Goal: Task Accomplishment & Management: Manage account settings

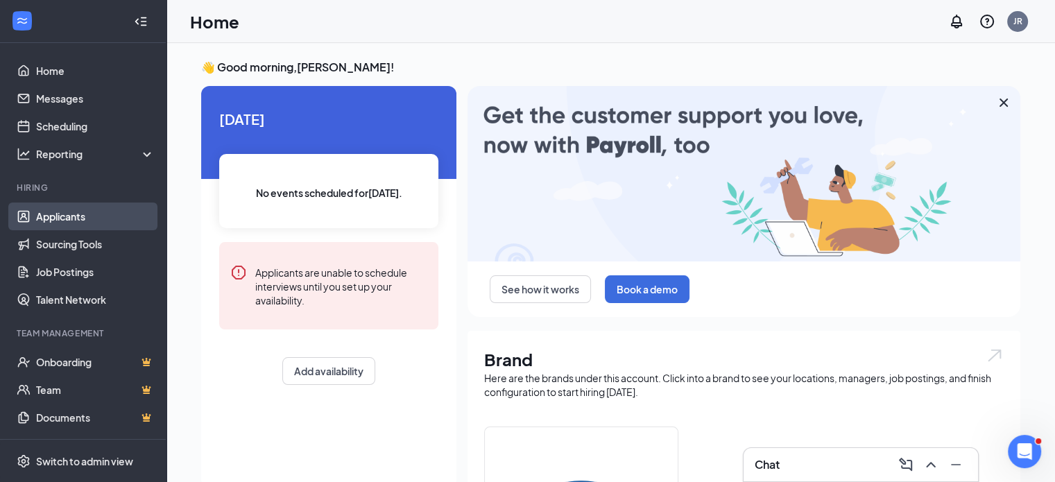
click at [68, 215] on link "Applicants" at bounding box center [95, 216] width 119 height 28
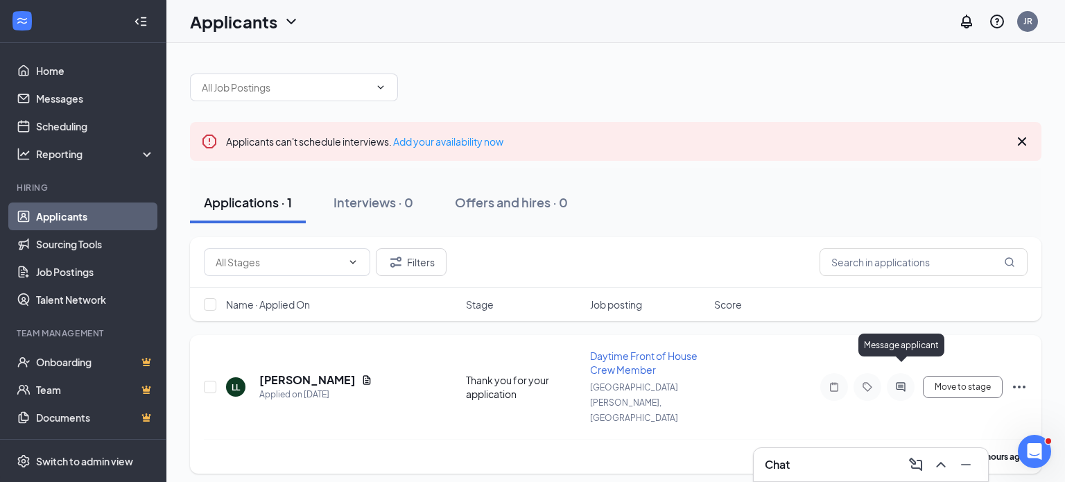
click at [898, 381] on icon "ActiveChat" at bounding box center [900, 386] width 17 height 11
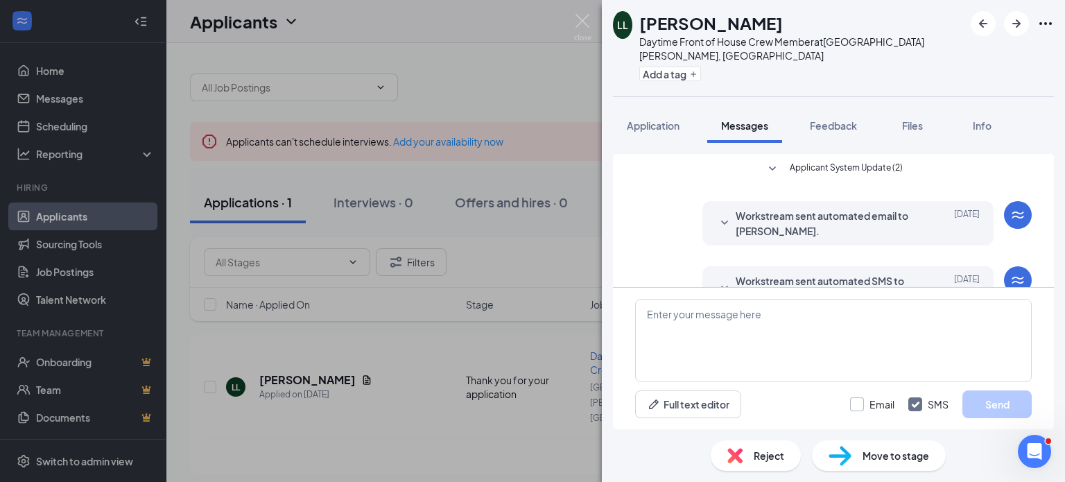
click at [861, 404] on input "Email" at bounding box center [872, 404] width 44 height 14
checkbox input "true"
click at [758, 338] on textarea at bounding box center [833, 340] width 397 height 83
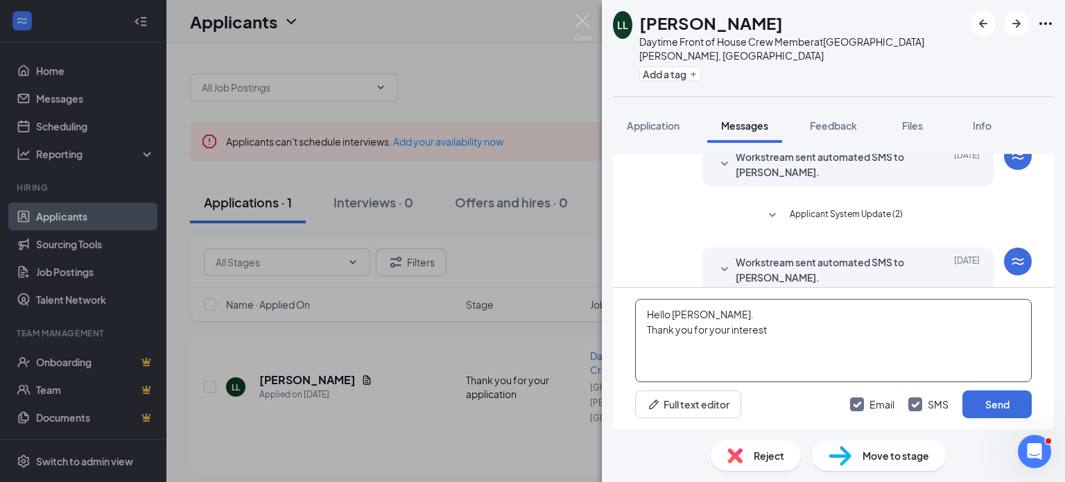
scroll to position [259, 0]
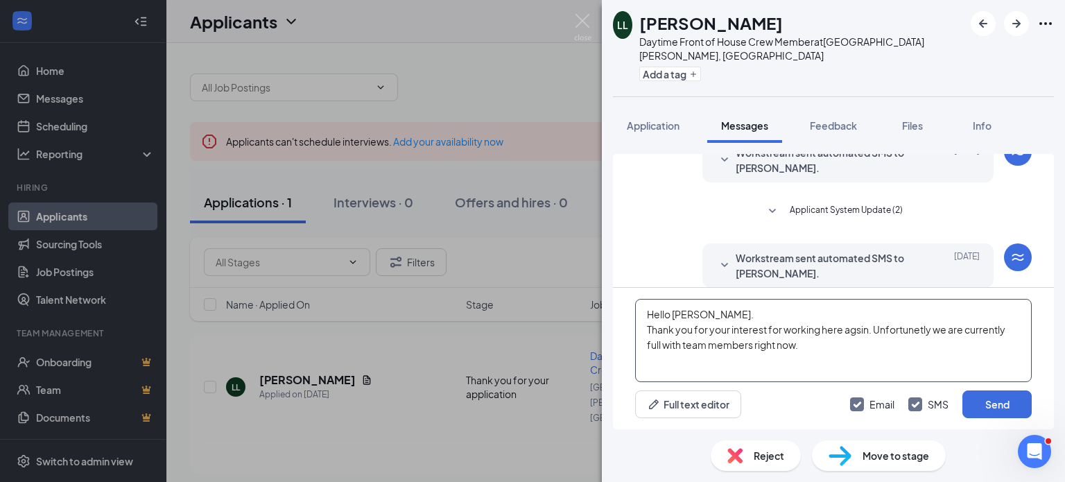
click at [857, 335] on textarea "Hello [PERSON_NAME]. Thank you for your interest for working here agsin. Unfort…" at bounding box center [833, 340] width 397 height 83
click at [808, 347] on textarea "Hello [PERSON_NAME]. Thank you for your interest for working here again. Unfort…" at bounding box center [833, 340] width 397 height 83
drag, startPoint x: 648, startPoint y: 315, endPoint x: 793, endPoint y: 376, distance: 157.2
click at [793, 376] on textarea "Hello [PERSON_NAME]. Thank you for your interest for working here again. Unfort…" at bounding box center [833, 340] width 397 height 83
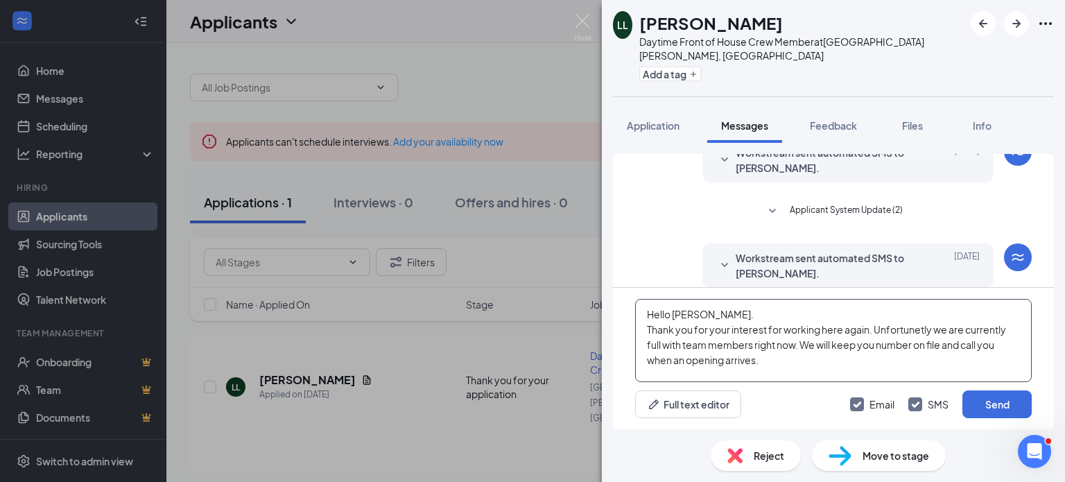
type textarea "Hello [PERSON_NAME]. Thank you for your interest for working here again. Unfort…"
click at [782, 250] on span "Workstream sent automated SMS to [PERSON_NAME]." at bounding box center [827, 265] width 182 height 31
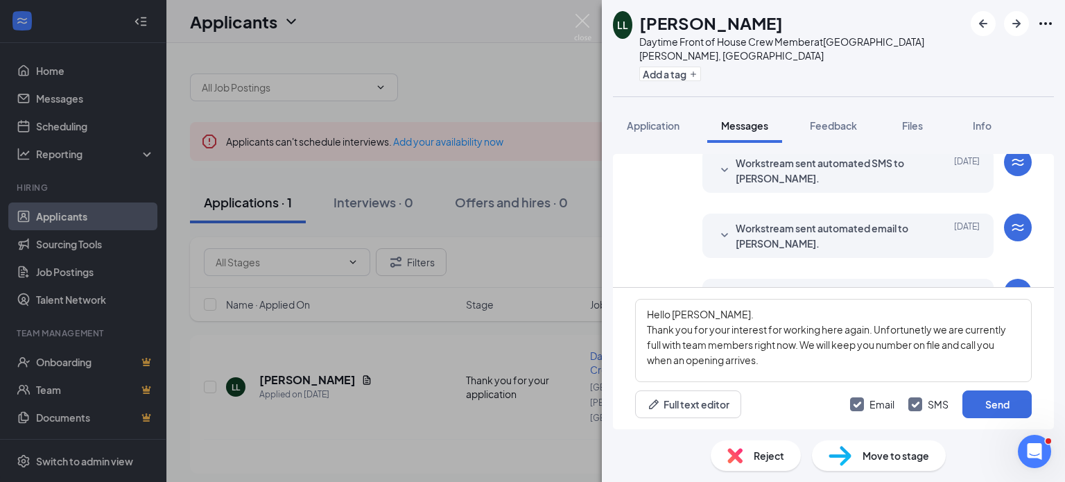
scroll to position [96, 0]
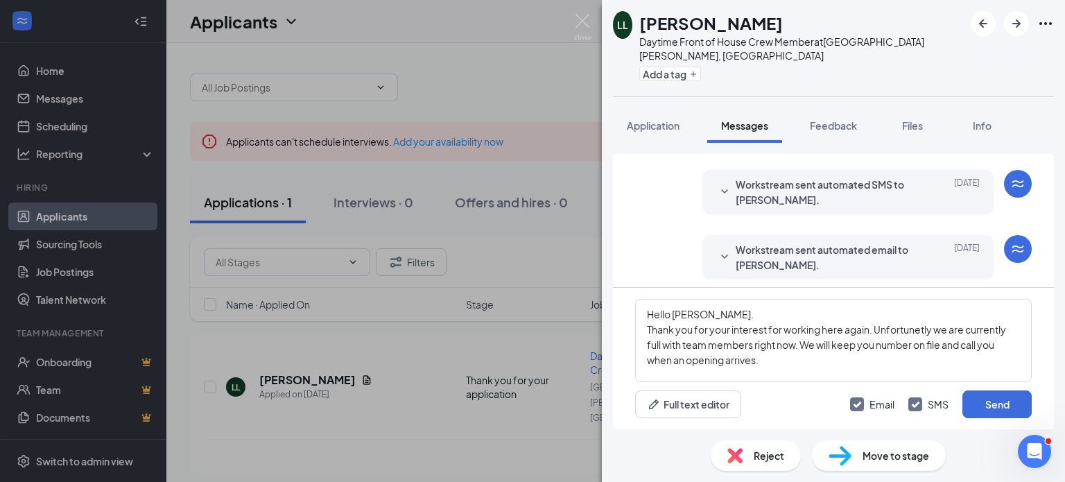
click at [778, 246] on span "Workstream sent automated email to [PERSON_NAME]." at bounding box center [827, 257] width 182 height 31
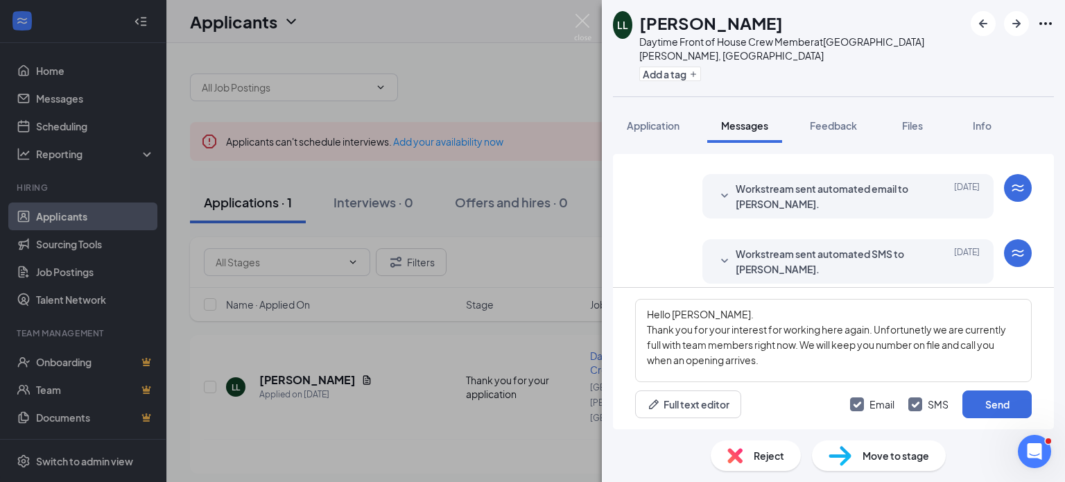
click at [749, 181] on span "Workstream sent automated email to [PERSON_NAME]." at bounding box center [827, 196] width 182 height 31
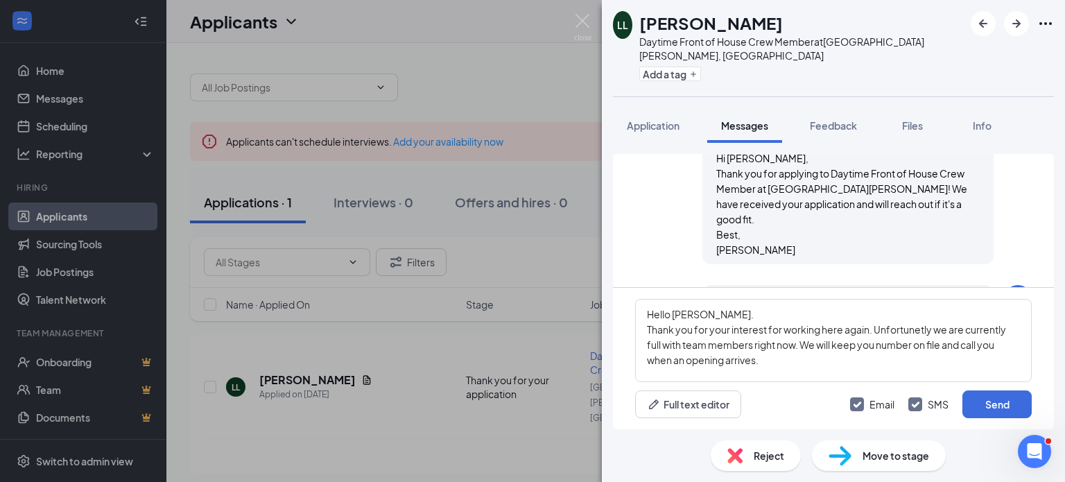
scroll to position [0, 0]
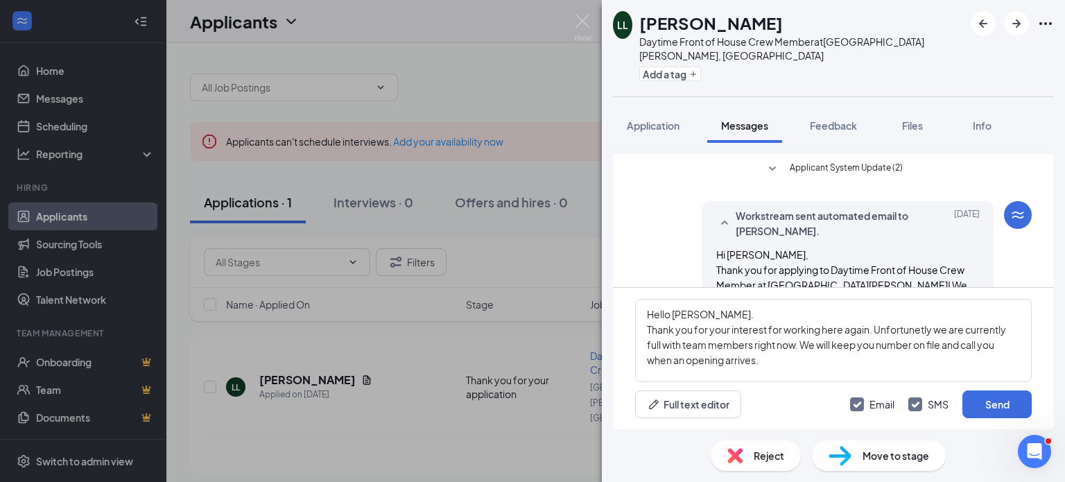
click at [491, 416] on div "LL [PERSON_NAME] Daytime Front of House Crew Member at [GEOGRAPHIC_DATA][PERSON…" at bounding box center [532, 241] width 1065 height 482
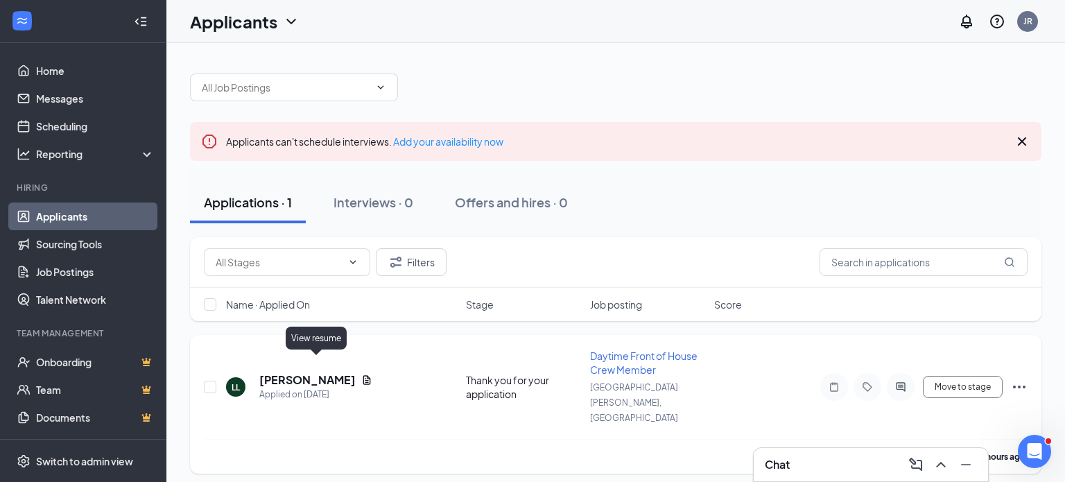
click at [361, 374] on icon "Document" at bounding box center [366, 379] width 11 height 11
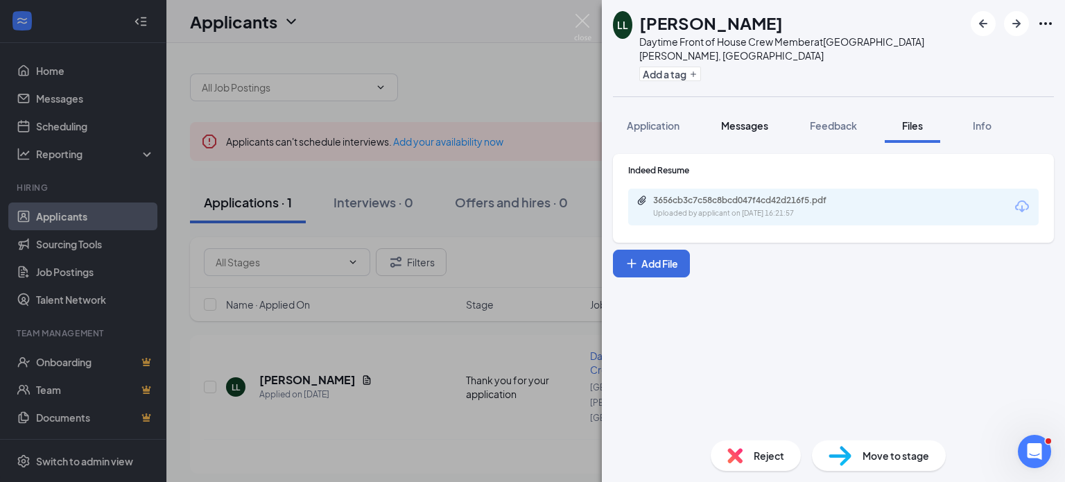
click at [738, 119] on span "Messages" at bounding box center [744, 125] width 47 height 12
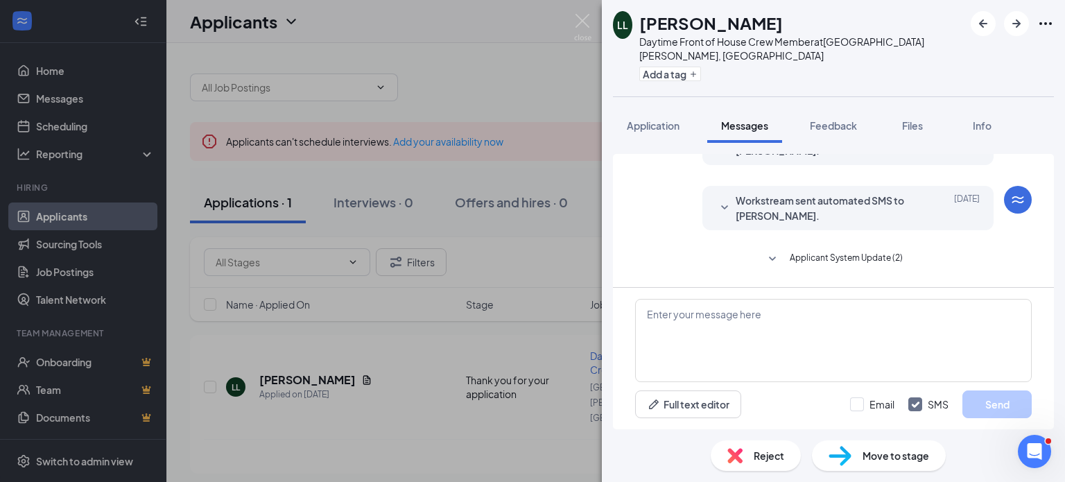
scroll to position [259, 0]
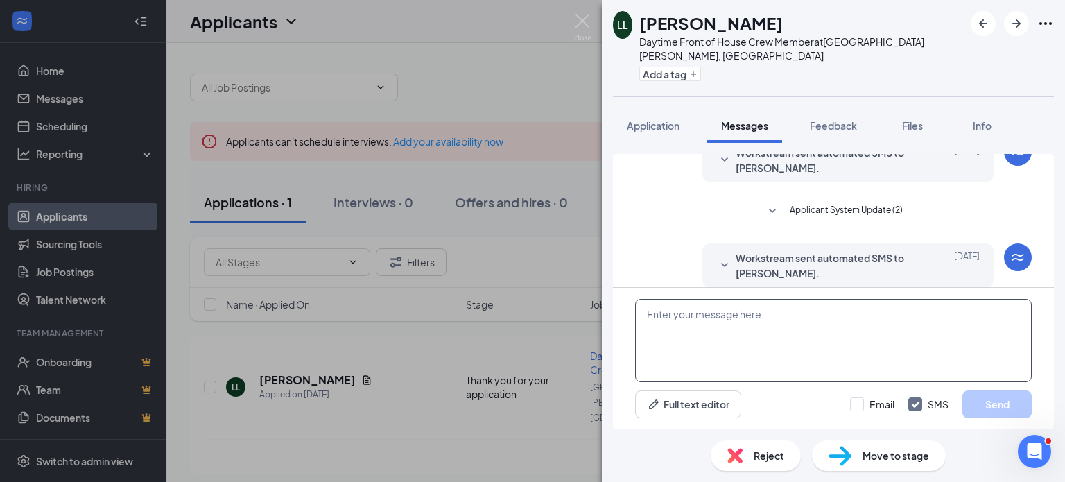
click at [659, 317] on textarea at bounding box center [833, 340] width 397 height 83
drag, startPoint x: 659, startPoint y: 317, endPoint x: 487, endPoint y: 105, distance: 272.6
click at [487, 105] on div "LL [PERSON_NAME] Daytime Front of House Crew Member at [GEOGRAPHIC_DATA][PERSON…" at bounding box center [532, 241] width 1065 height 482
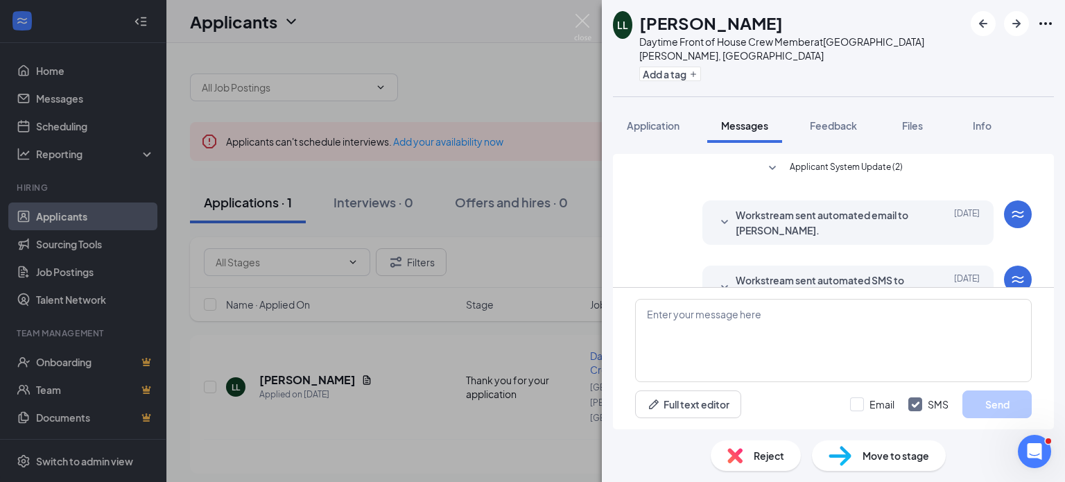
scroll to position [0, 0]
click at [316, 363] on div "LL [PERSON_NAME] Daytime Front of House Crew Member at [GEOGRAPHIC_DATA][PERSON…" at bounding box center [532, 241] width 1065 height 482
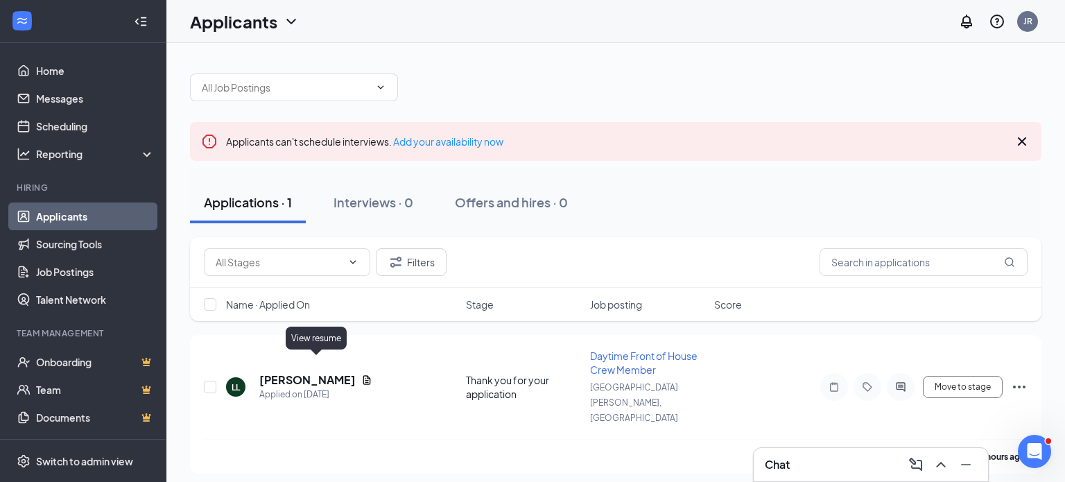
click at [324, 337] on div "View resume" at bounding box center [316, 338] width 61 height 23
click at [361, 374] on icon "Document" at bounding box center [366, 379] width 11 height 11
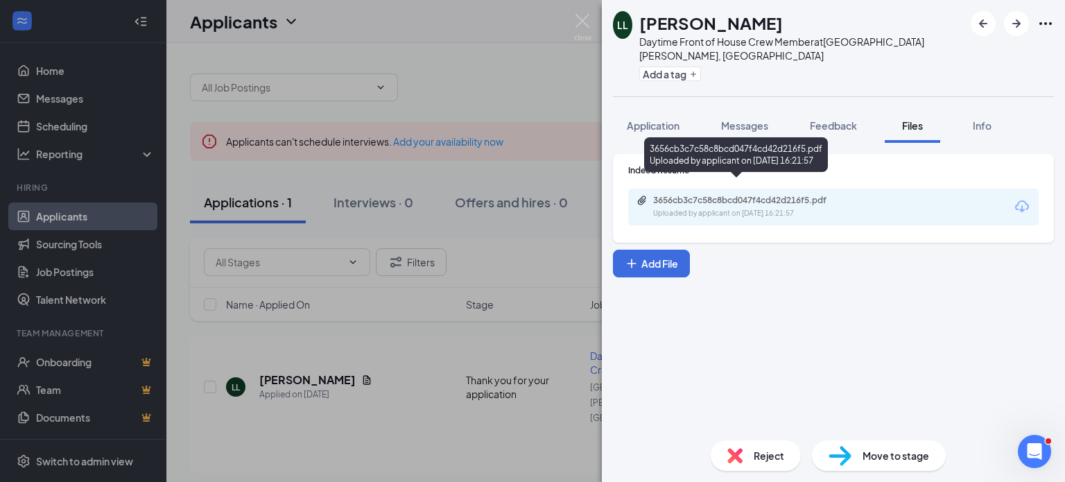
click at [673, 208] on div "Uploaded by applicant on [DATE] 16:21:57" at bounding box center [757, 213] width 208 height 11
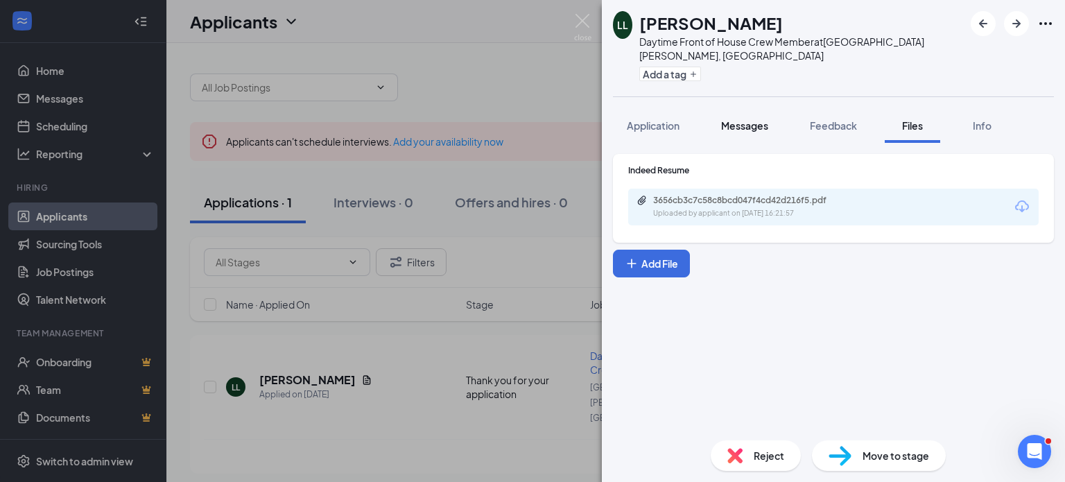
click at [746, 119] on span "Messages" at bounding box center [744, 125] width 47 height 12
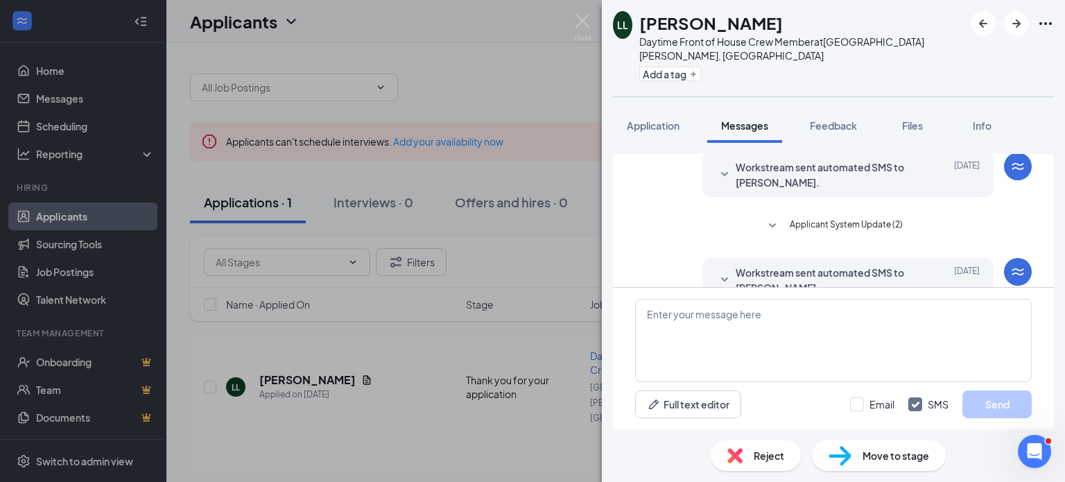
scroll to position [259, 0]
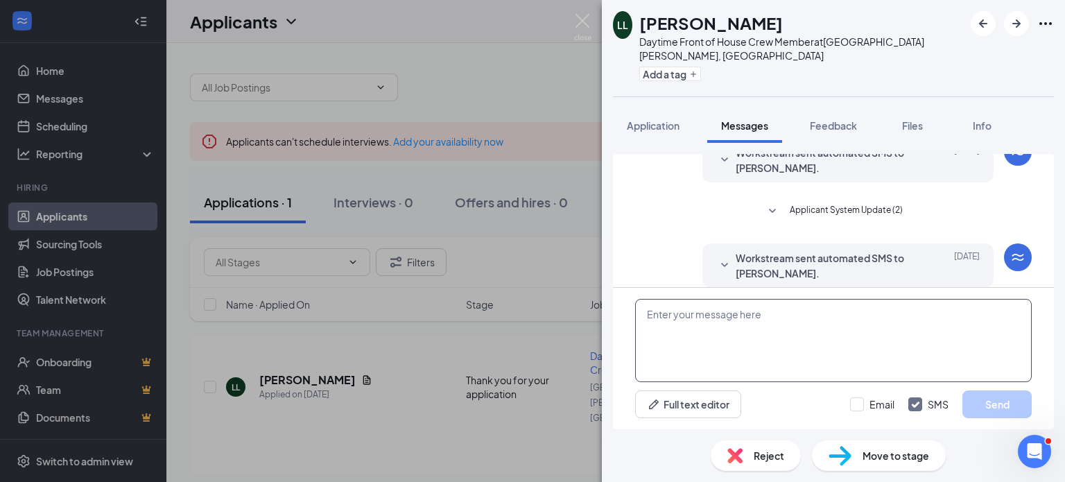
drag, startPoint x: 721, startPoint y: 314, endPoint x: 669, endPoint y: 315, distance: 52.0
paste textarea "Hello [PERSON_NAME]. Thank you for your interest for working here again. Unfort…"
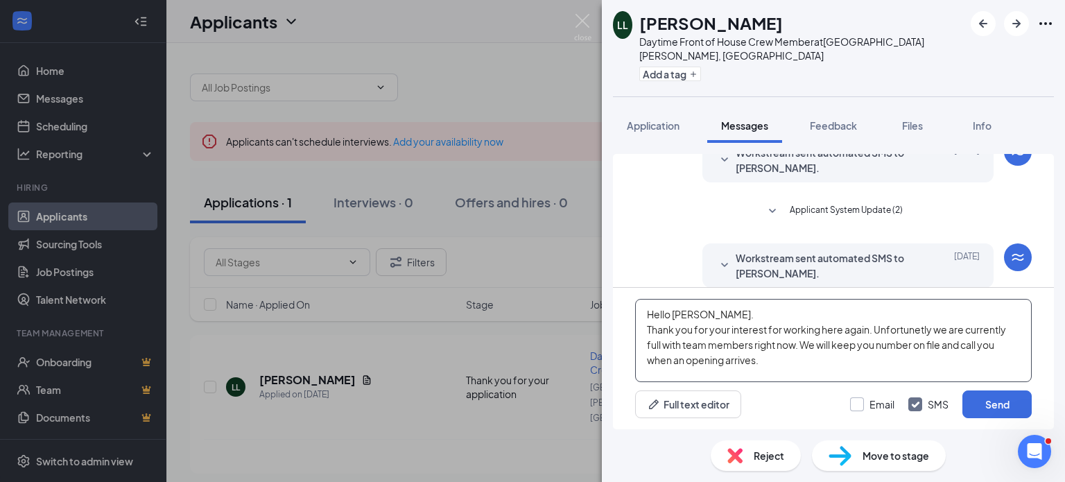
type textarea "Hello [PERSON_NAME]. Thank you for your interest for working here again. Unfort…"
click at [860, 406] on input "Email" at bounding box center [872, 404] width 44 height 14
checkbox input "true"
click at [985, 402] on button "Send" at bounding box center [996, 404] width 69 height 28
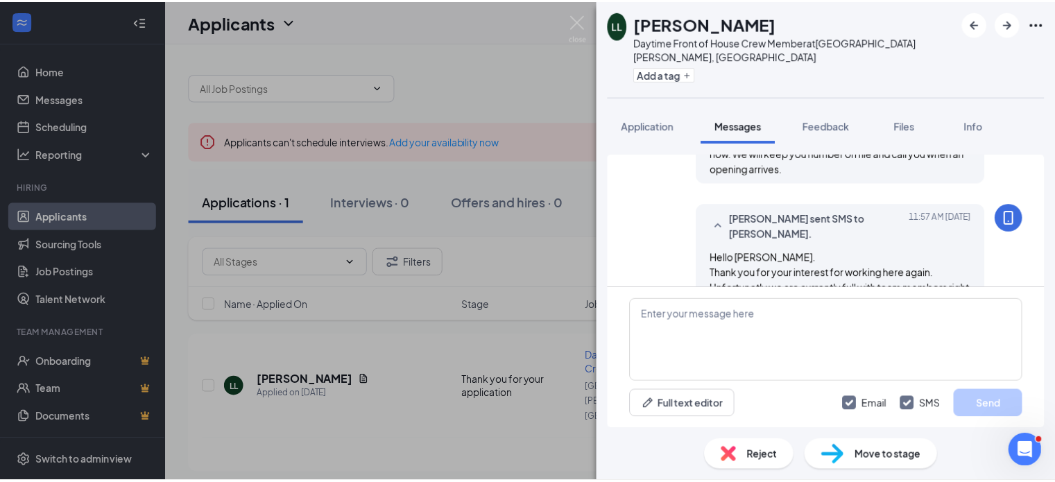
scroll to position [530, 0]
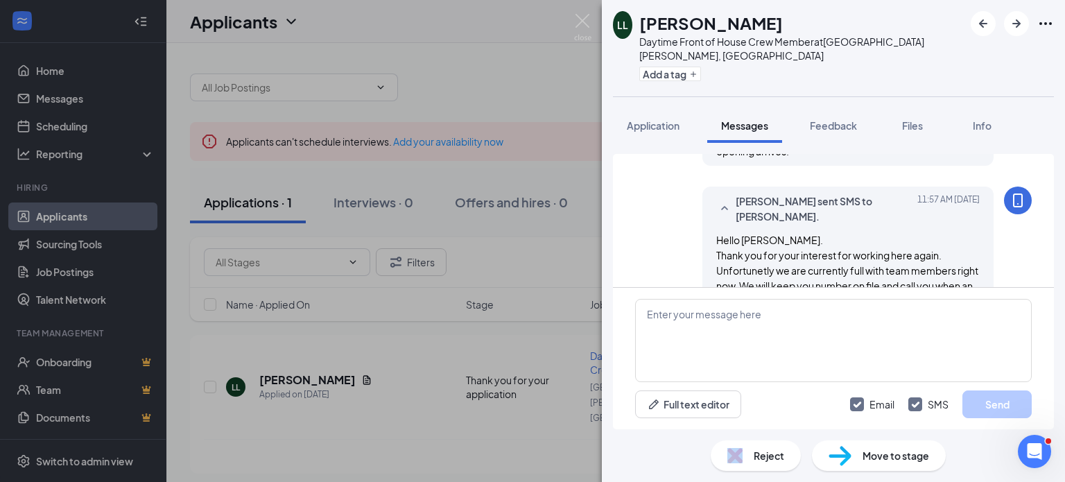
click at [747, 455] on div "Reject" at bounding box center [756, 455] width 90 height 31
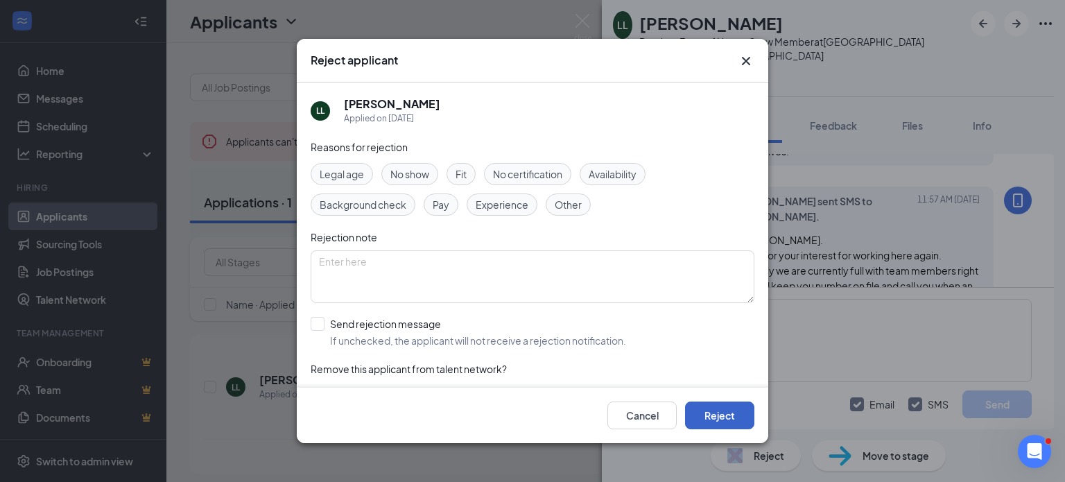
click at [702, 417] on button "Reject" at bounding box center [719, 415] width 69 height 28
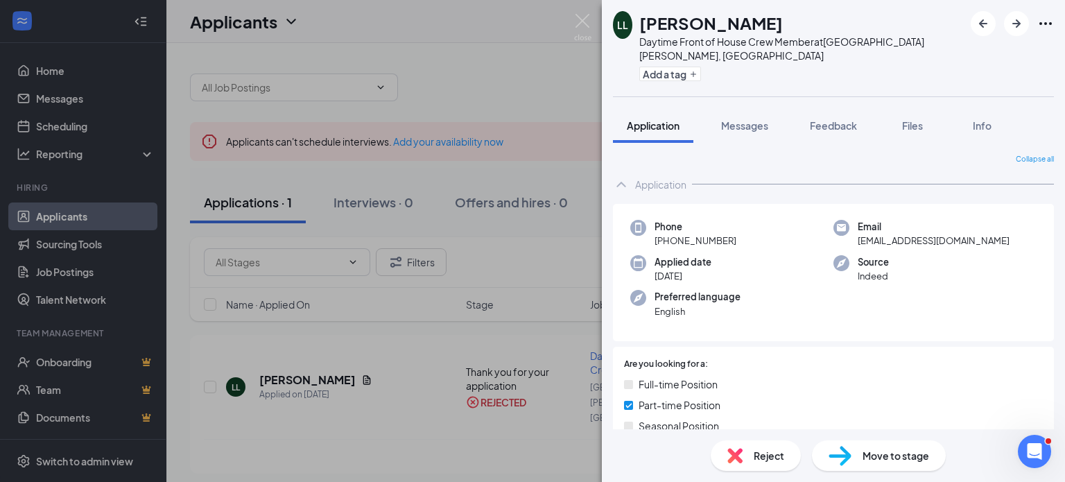
click at [250, 216] on div "LL [PERSON_NAME] Daytime Front of House Crew Member at [GEOGRAPHIC_DATA][PERSON…" at bounding box center [532, 241] width 1065 height 482
